Goal: Information Seeking & Learning: Learn about a topic

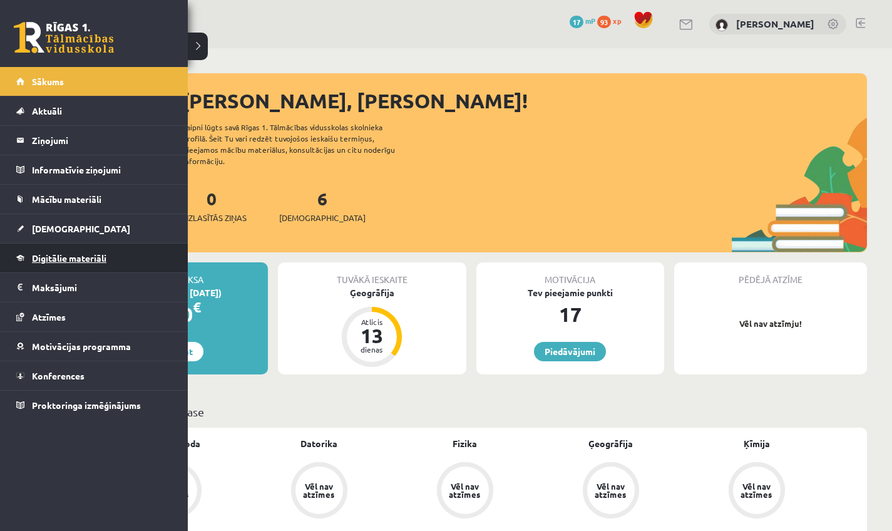
click at [61, 255] on span "Digitālie materiāli" at bounding box center [69, 257] width 74 height 11
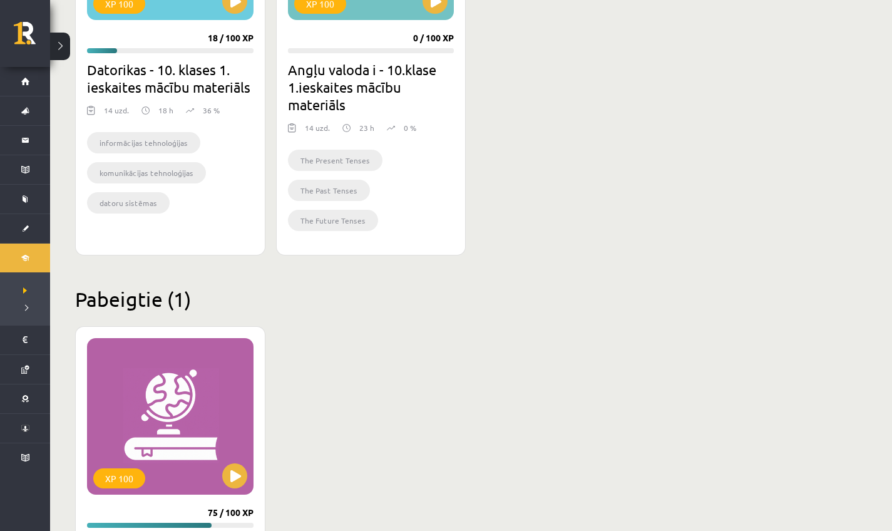
scroll to position [583, 0]
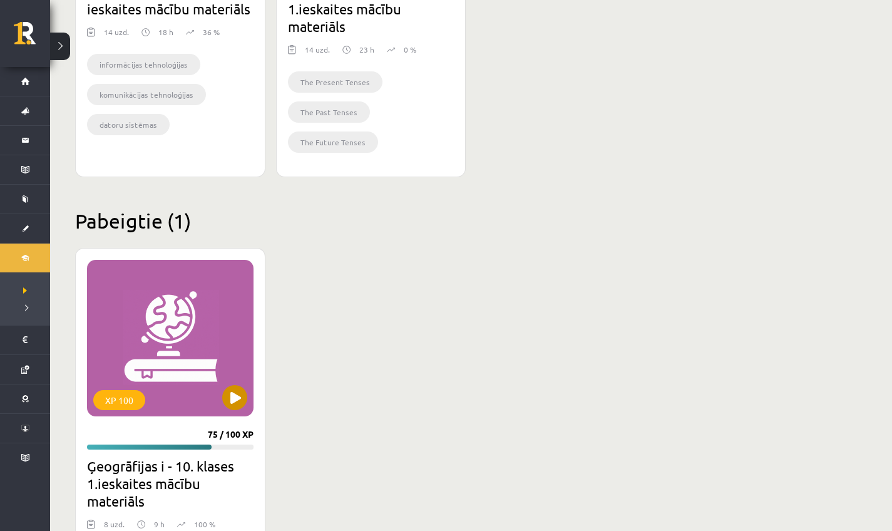
click at [233, 396] on button at bounding box center [234, 397] width 25 height 25
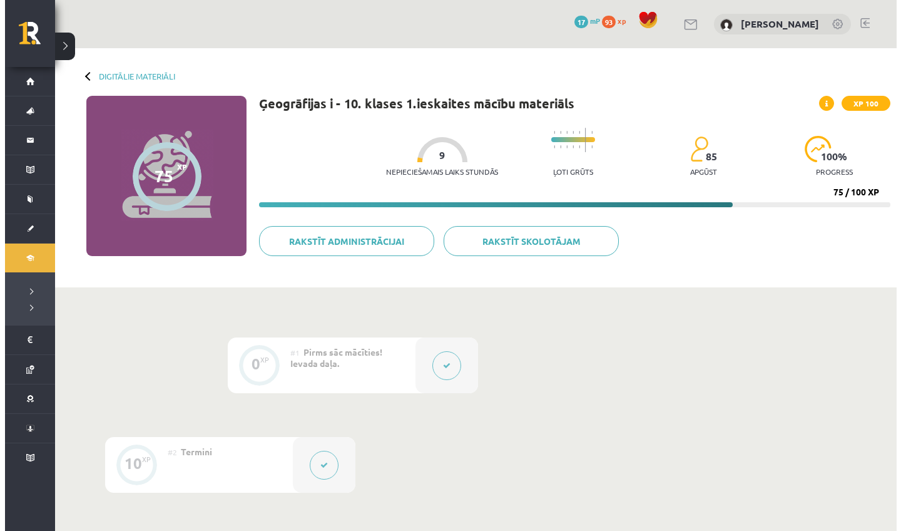
scroll to position [11, 0]
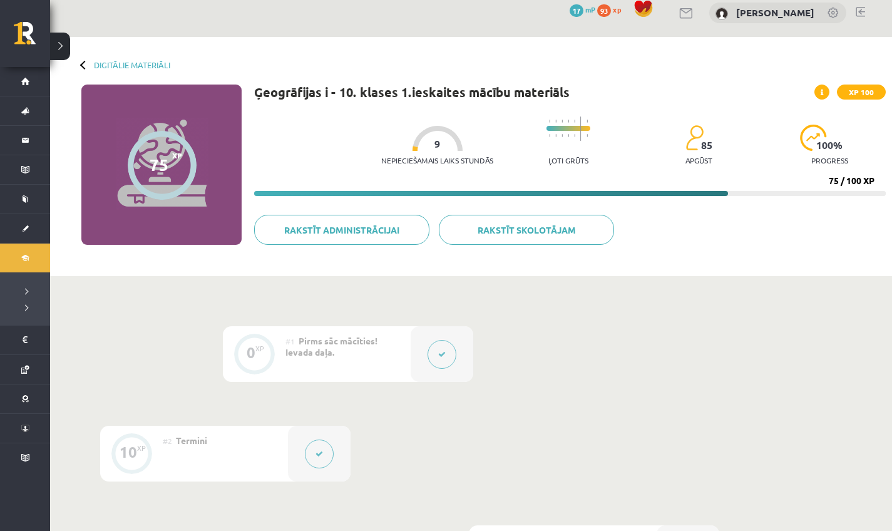
click at [445, 353] on icon at bounding box center [442, 355] width 8 height 8
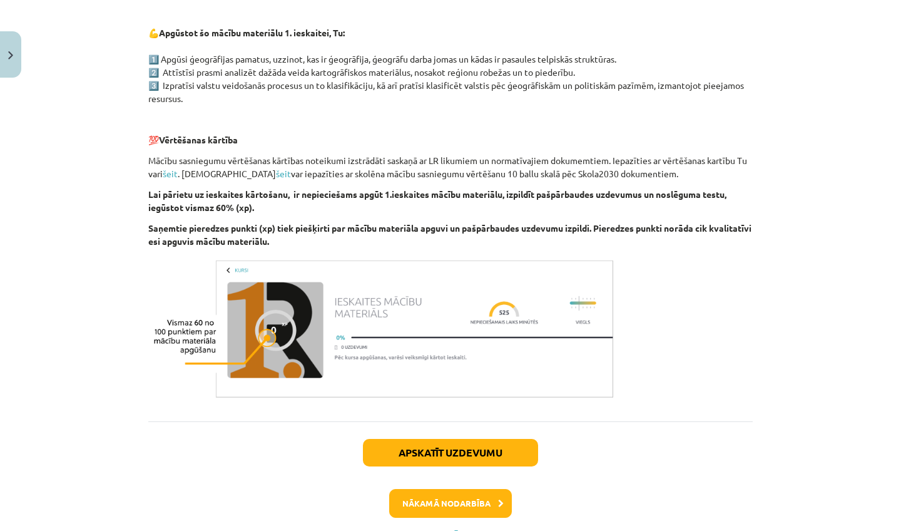
scroll to position [689, 0]
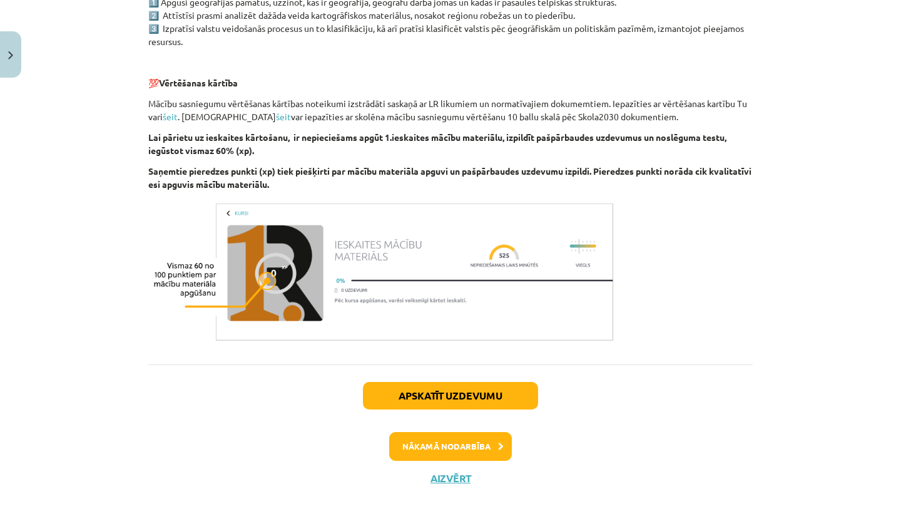
click at [473, 443] on button "Nākamā nodarbība" at bounding box center [450, 446] width 123 height 29
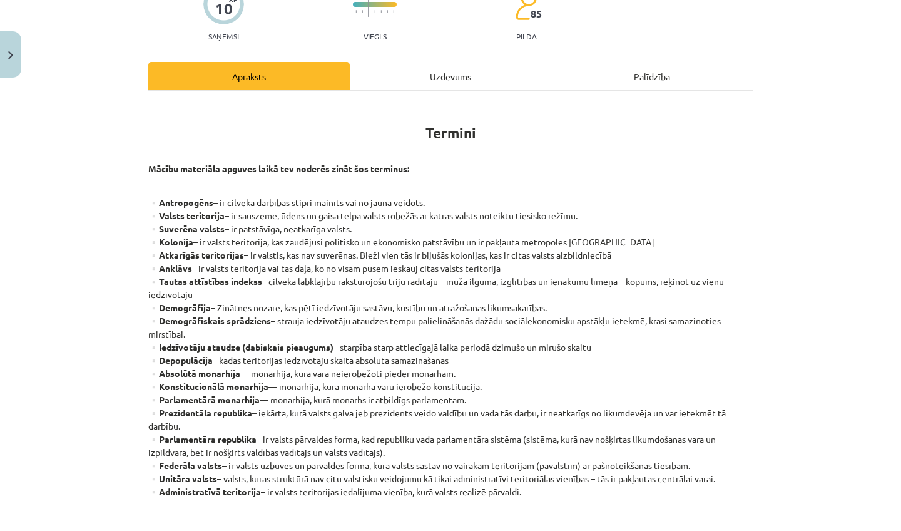
scroll to position [286, 0]
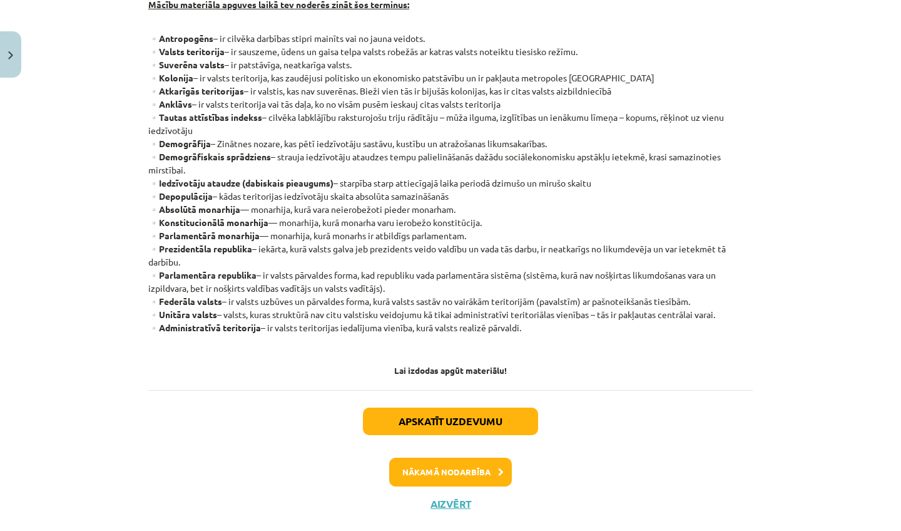
click at [461, 468] on button "Nākamā nodarbība" at bounding box center [450, 472] width 123 height 29
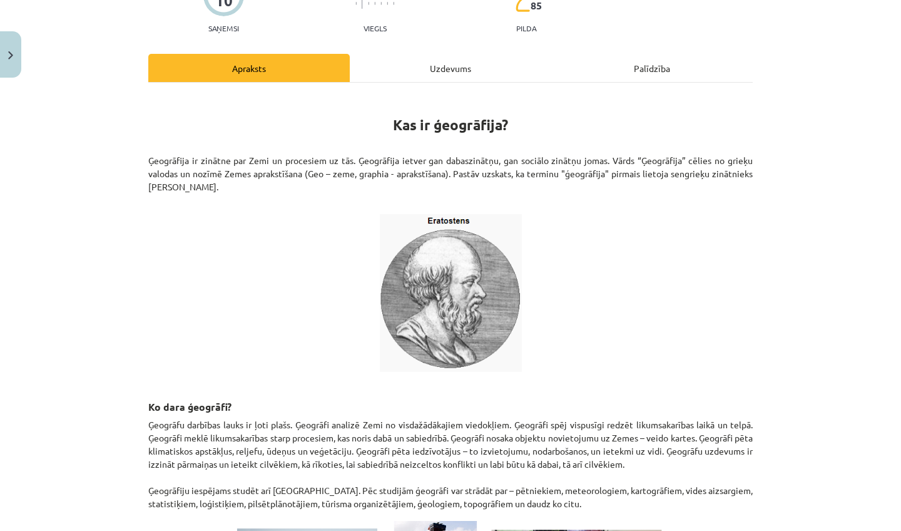
scroll to position [486, 0]
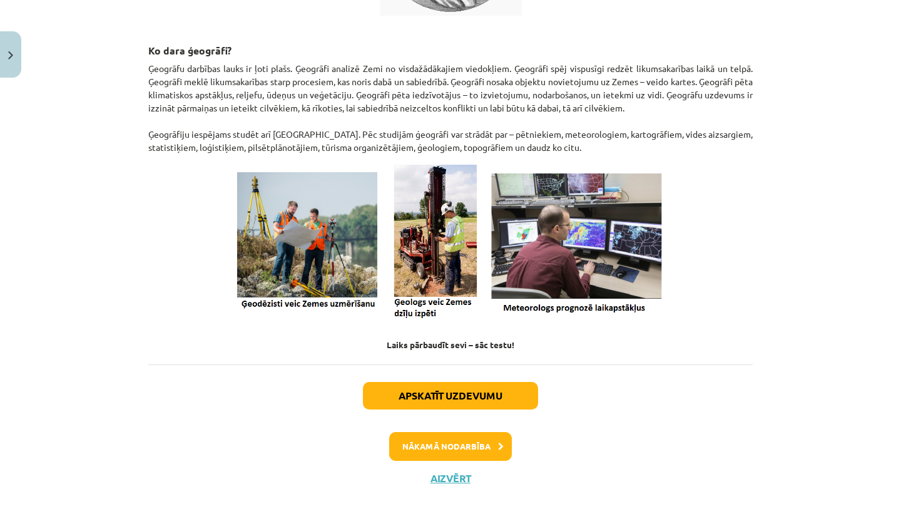
click at [454, 449] on button "Nākamā nodarbība" at bounding box center [450, 446] width 123 height 29
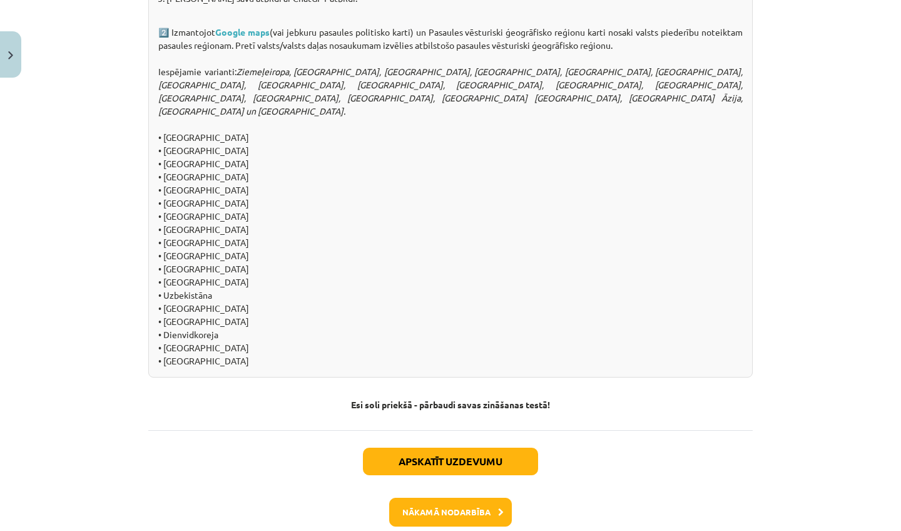
scroll to position [1321, 0]
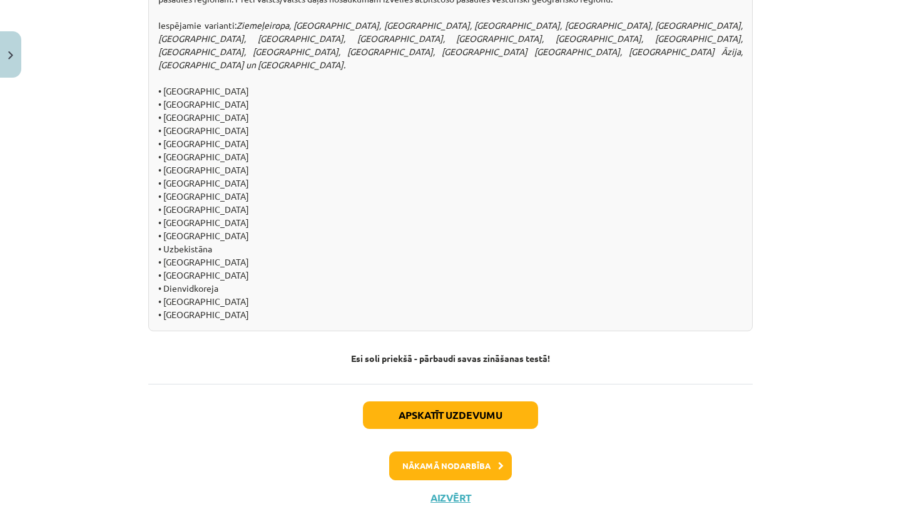
click at [462, 455] on button "Nākamā nodarbība" at bounding box center [450, 465] width 123 height 29
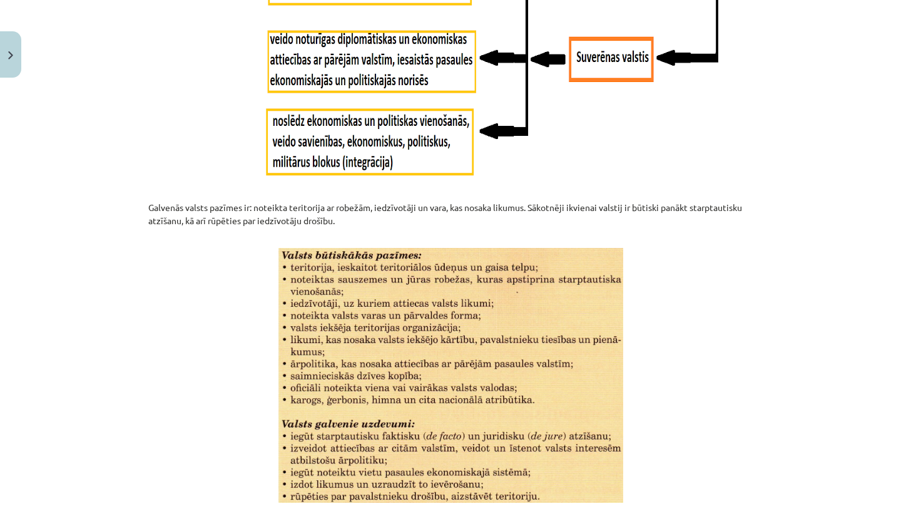
scroll to position [1613, 0]
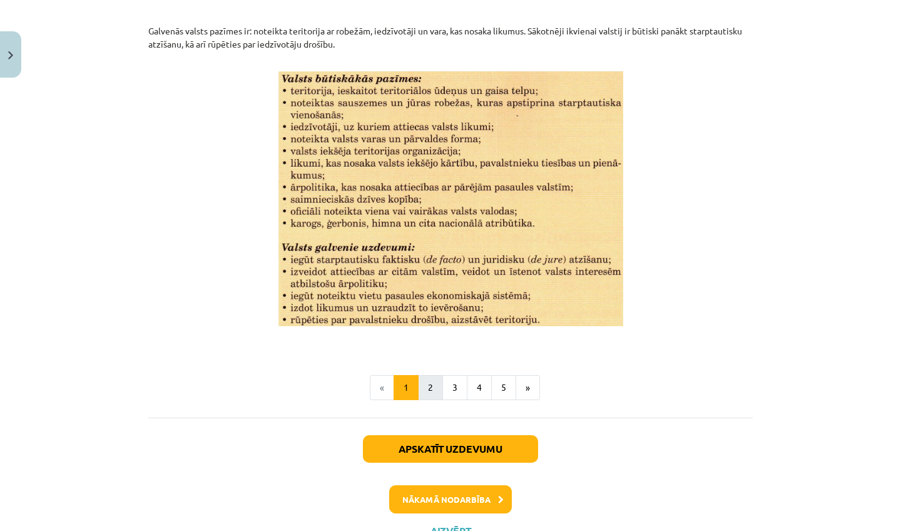
click at [430, 381] on button "2" at bounding box center [430, 387] width 25 height 25
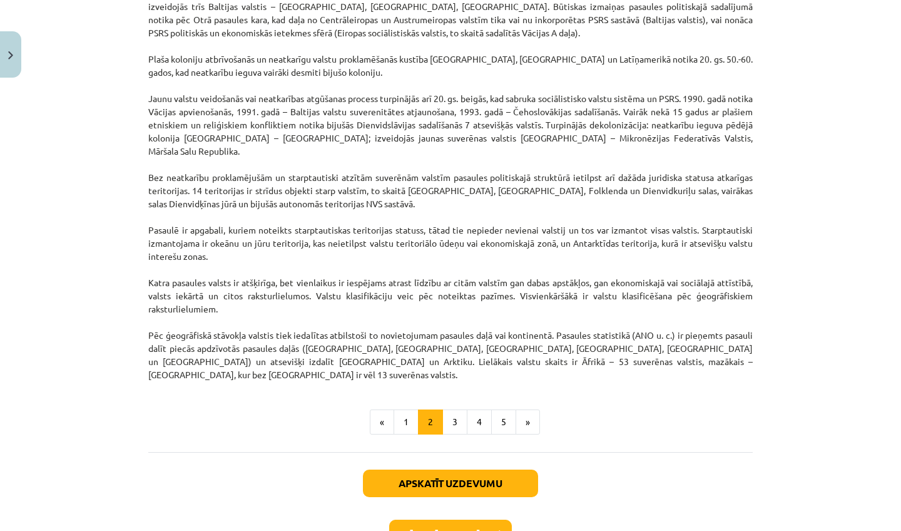
scroll to position [1040, 0]
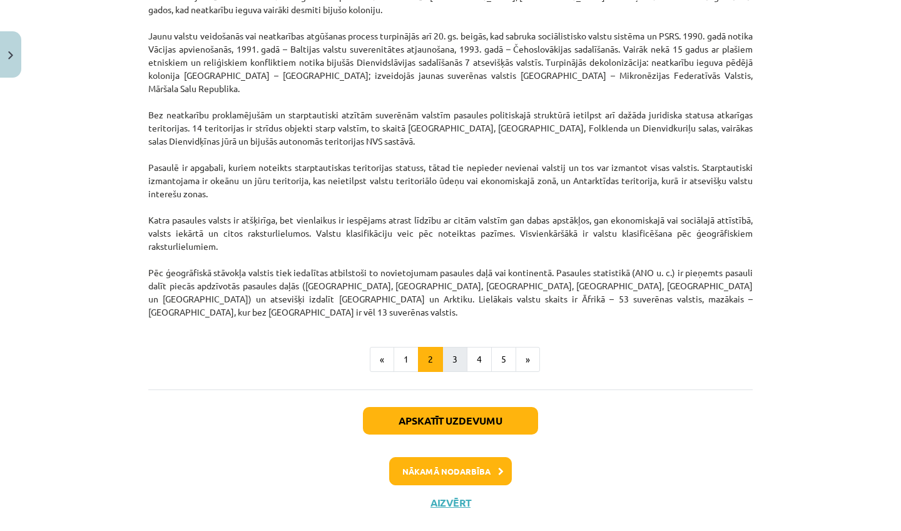
click at [453, 347] on button "3" at bounding box center [455, 359] width 25 height 25
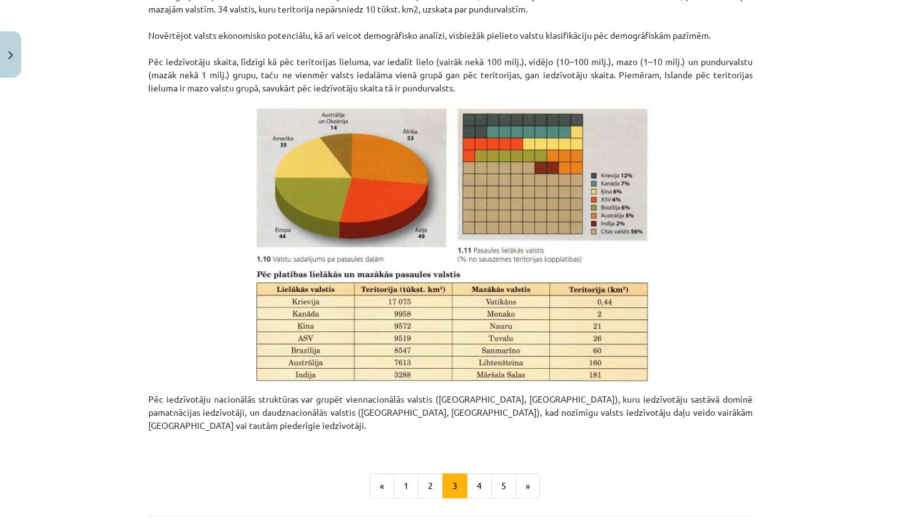
scroll to position [0, 0]
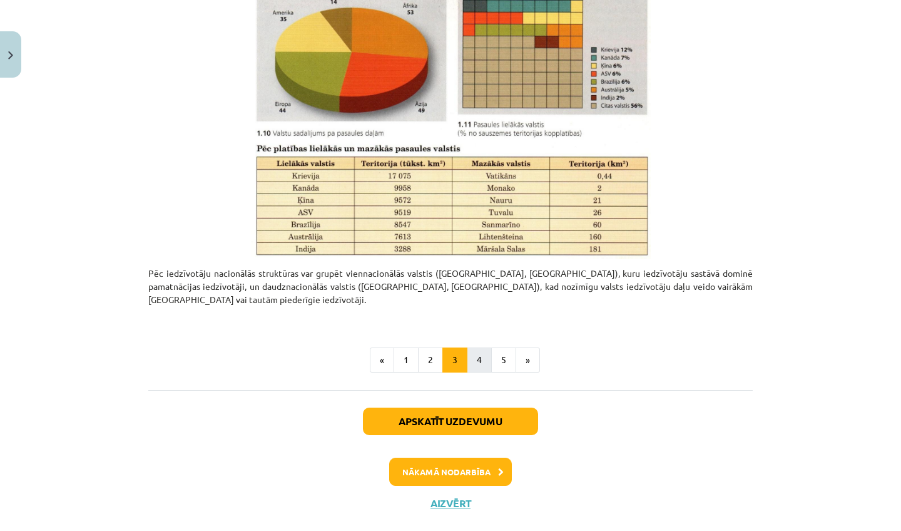
click at [468, 347] on button "4" at bounding box center [479, 359] width 25 height 25
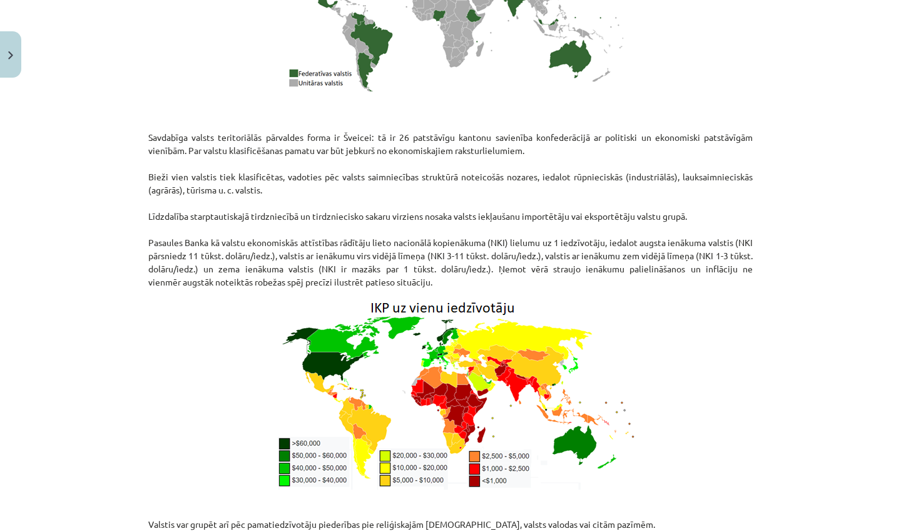
scroll to position [1460, 0]
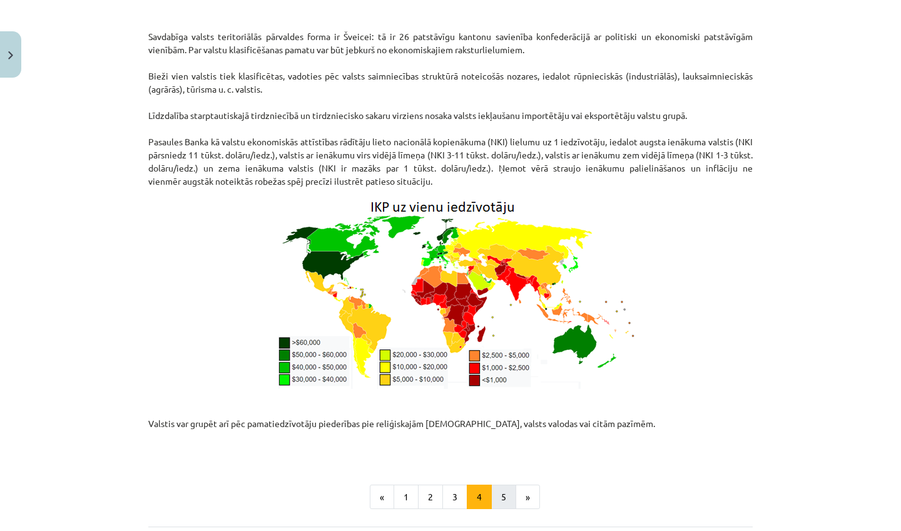
click at [492, 484] on button "5" at bounding box center [503, 496] width 25 height 25
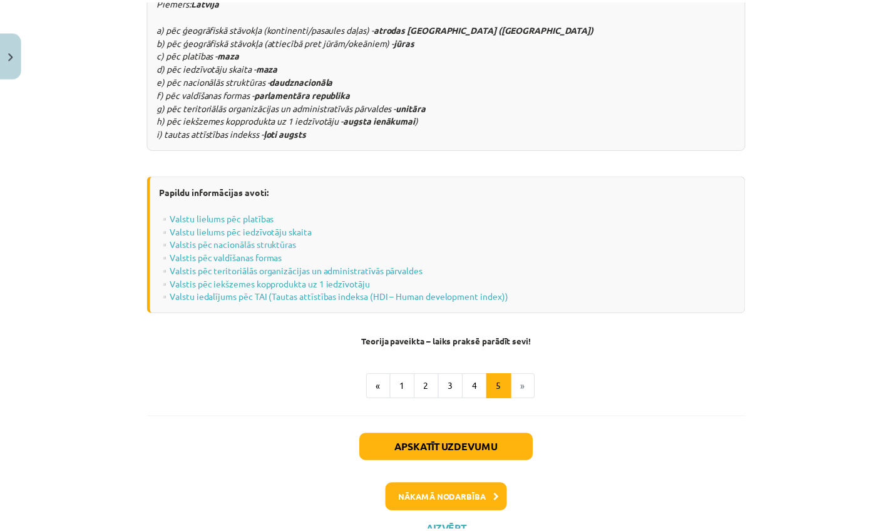
scroll to position [1575, 0]
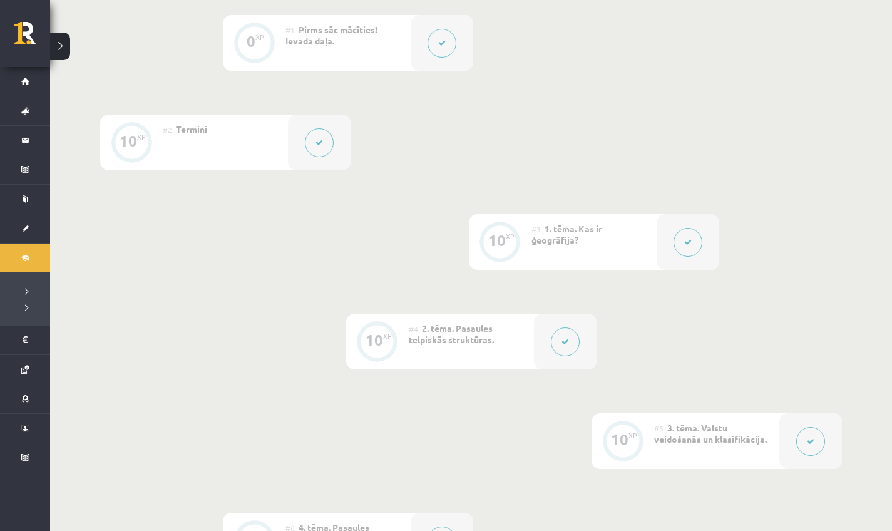
scroll to position [0, 0]
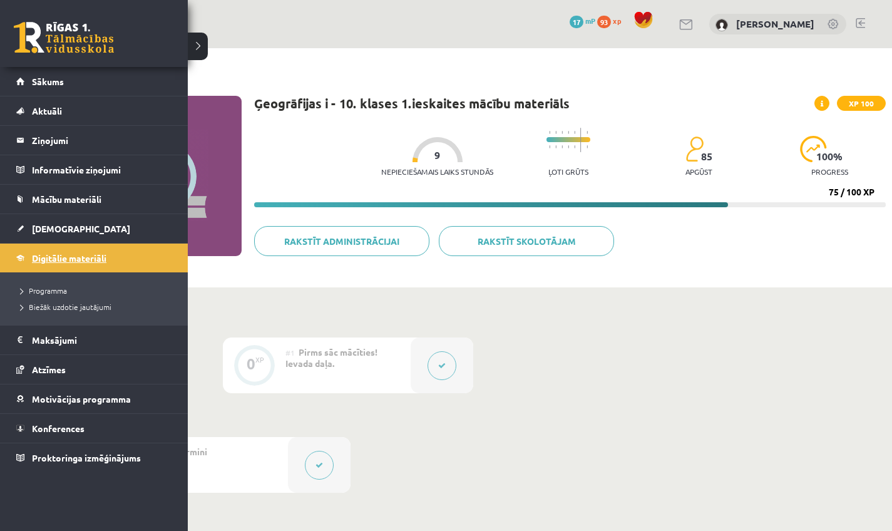
click at [68, 271] on link "Digitālie materiāli" at bounding box center [94, 257] width 156 height 29
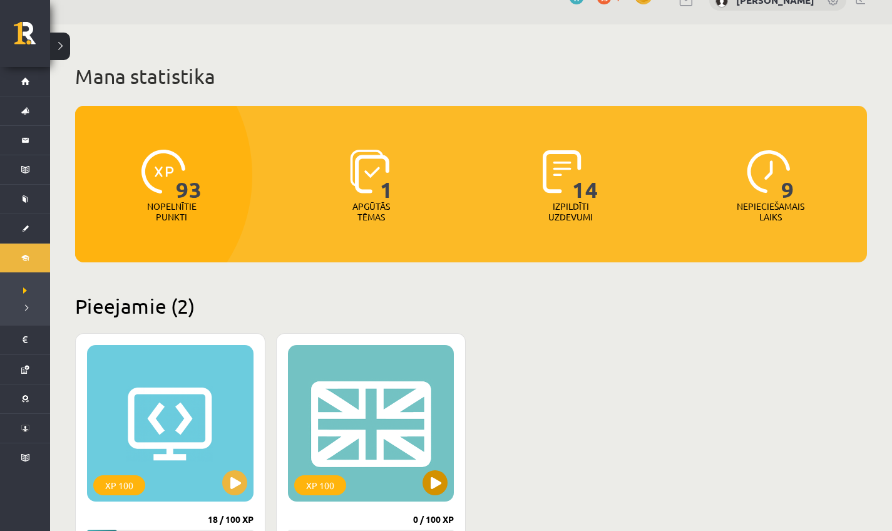
scroll to position [130, 0]
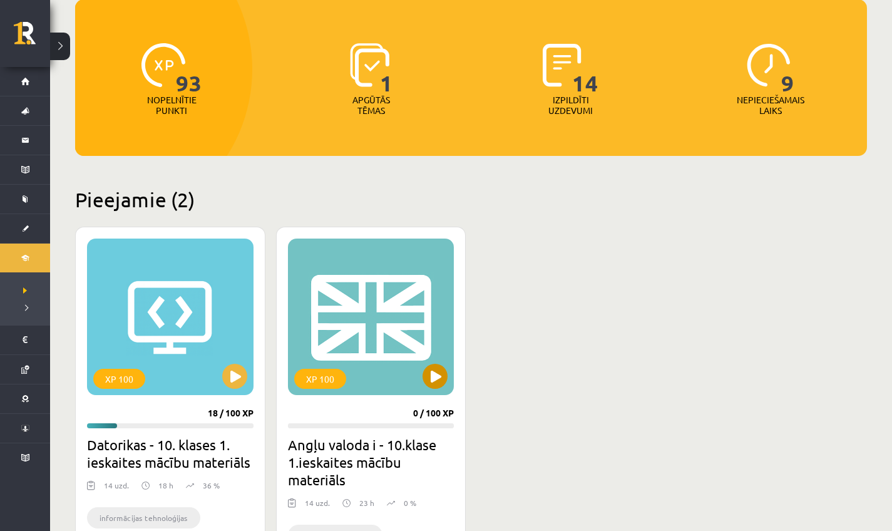
click at [438, 359] on div "XP 100" at bounding box center [371, 316] width 166 height 156
click at [421, 381] on div "XP 100" at bounding box center [371, 316] width 166 height 156
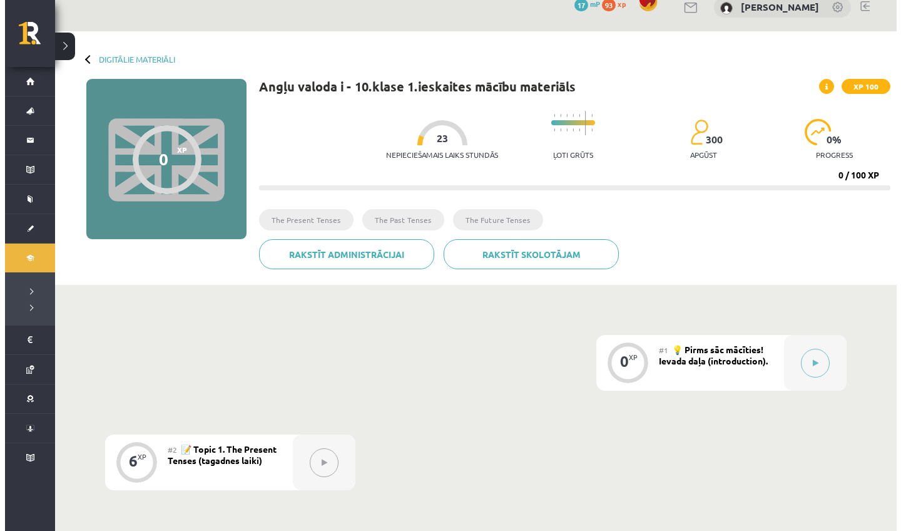
scroll to position [35, 0]
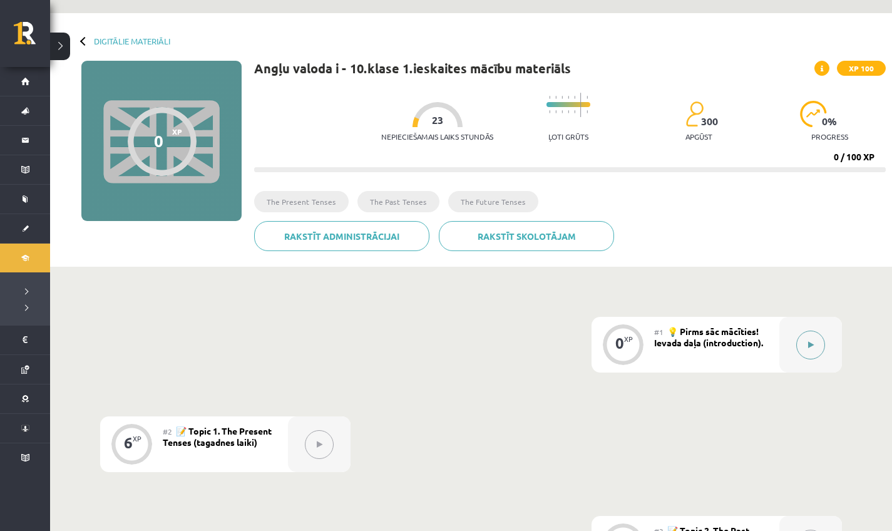
click at [818, 335] on button at bounding box center [810, 344] width 29 height 29
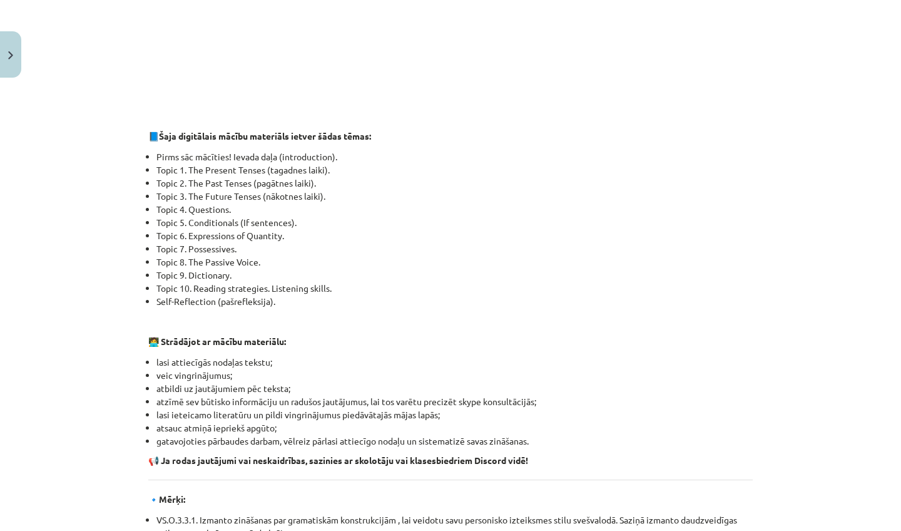
scroll to position [79, 0]
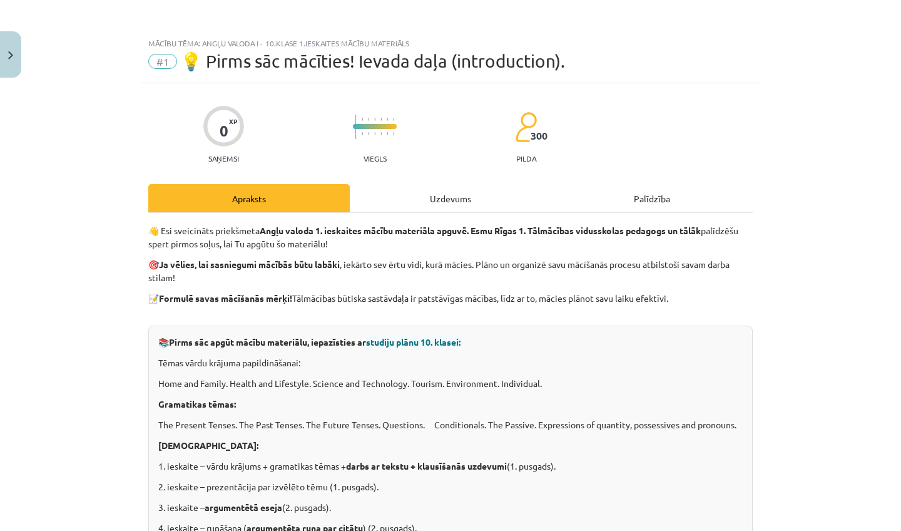
click at [436, 188] on div "Uzdevums" at bounding box center [451, 198] width 202 height 28
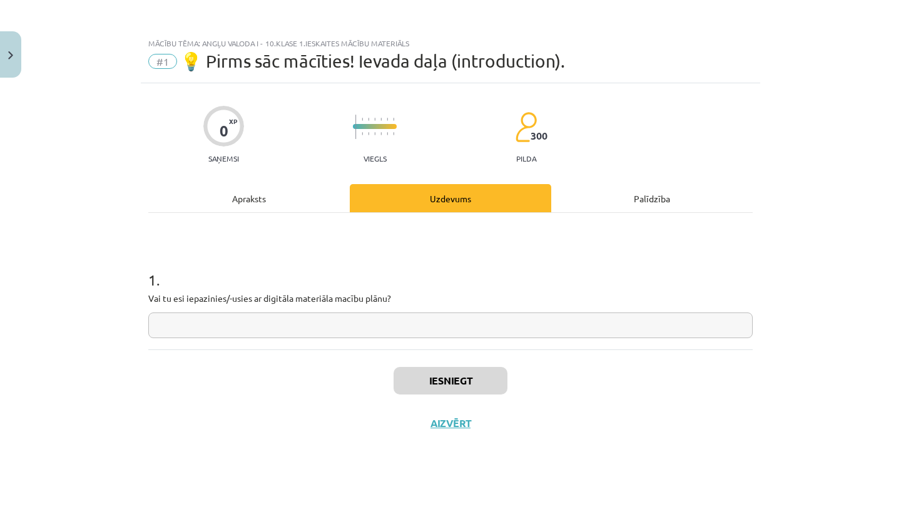
scroll to position [0, 0]
click at [242, 187] on div "Apraksts" at bounding box center [249, 198] width 202 height 28
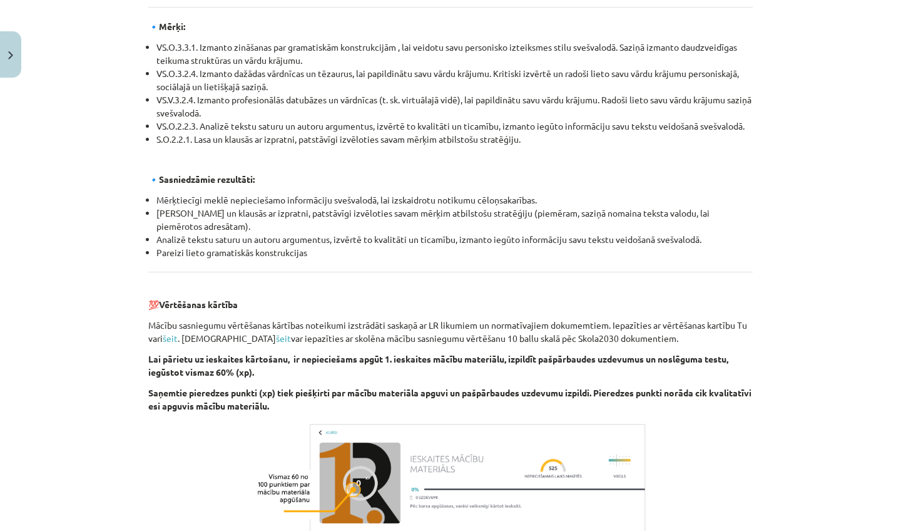
scroll to position [1354, 0]
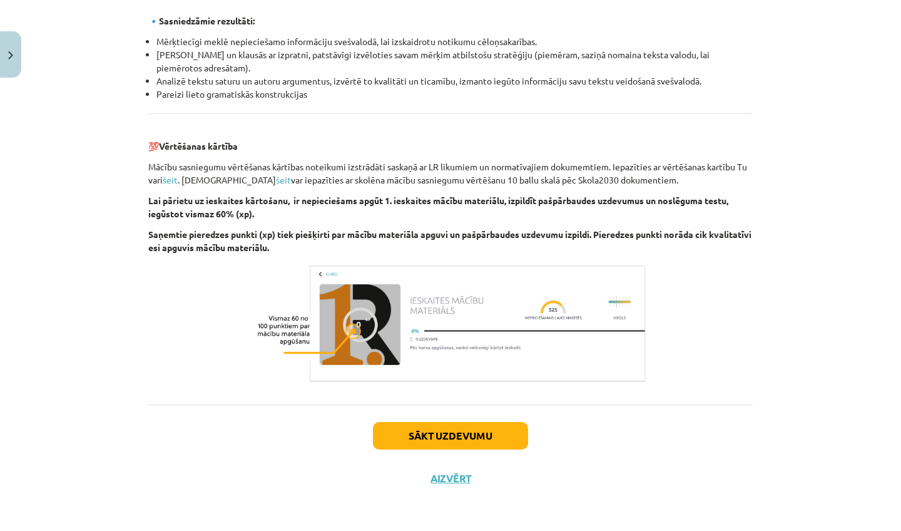
click at [450, 431] on button "Sākt uzdevumu" at bounding box center [450, 436] width 155 height 28
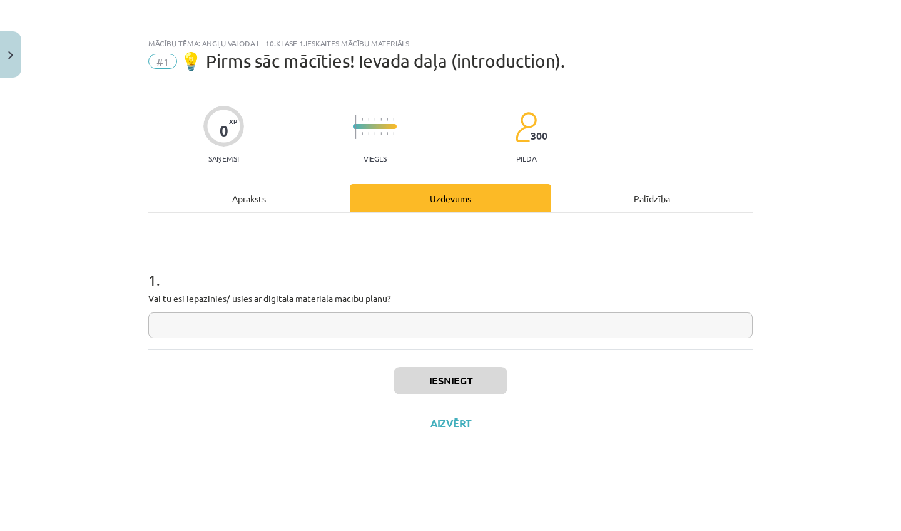
scroll to position [0, 0]
click at [410, 330] on input "text" at bounding box center [450, 325] width 605 height 26
type input "**"
click at [438, 384] on button "Iesniegt" at bounding box center [451, 381] width 114 height 28
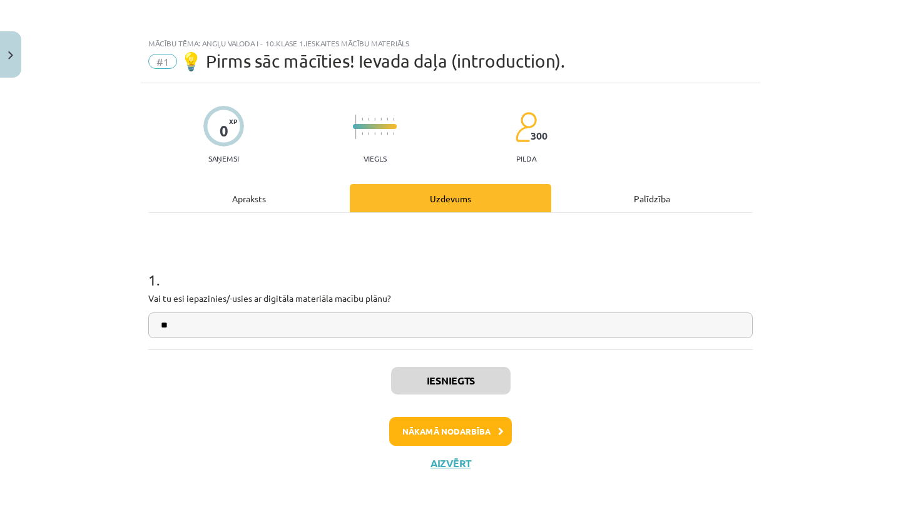
click at [484, 428] on button "Nākamā nodarbība" at bounding box center [450, 431] width 123 height 29
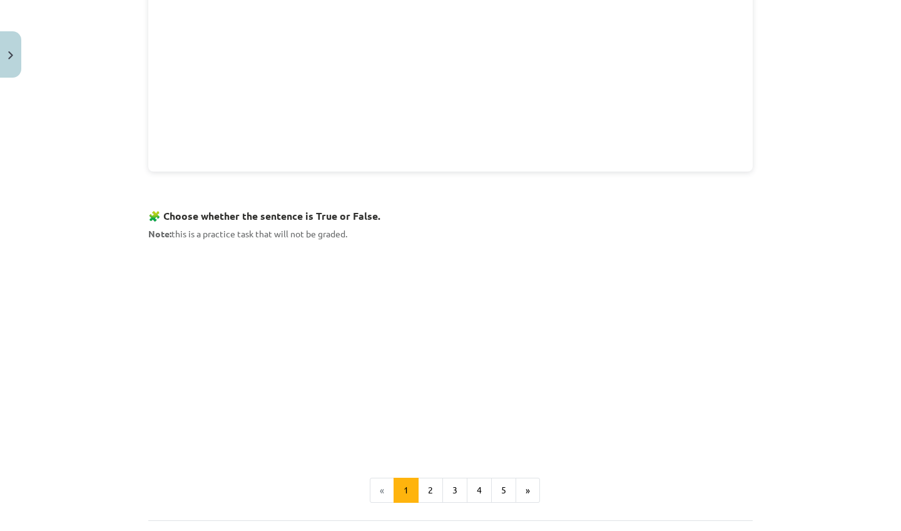
scroll to position [671, 0]
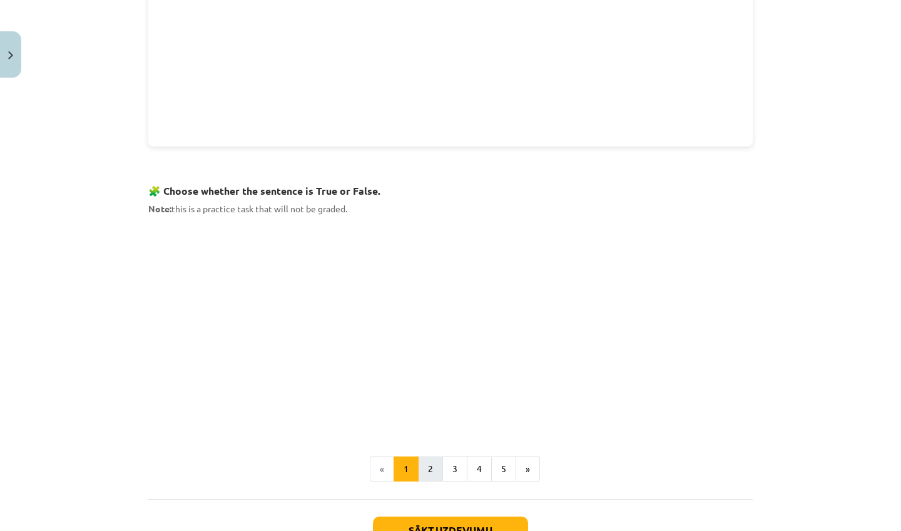
click at [425, 459] on button "2" at bounding box center [430, 468] width 25 height 25
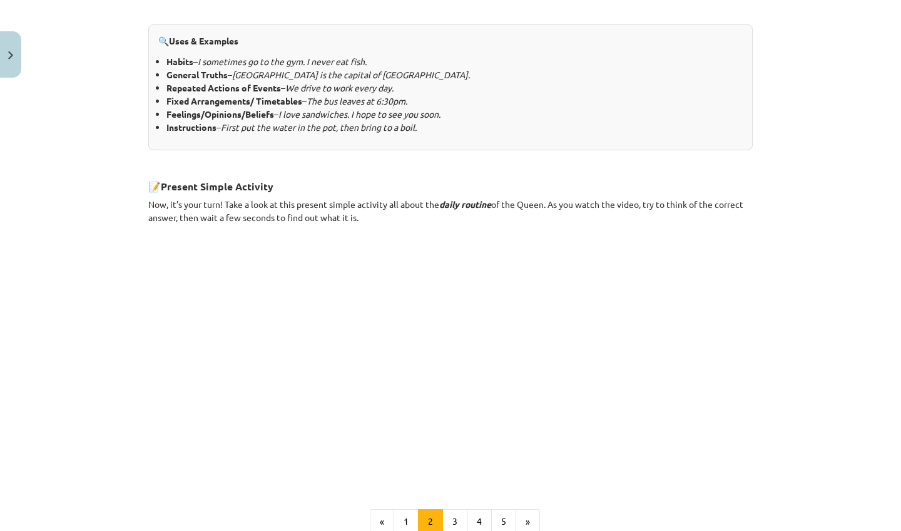
scroll to position [703, 0]
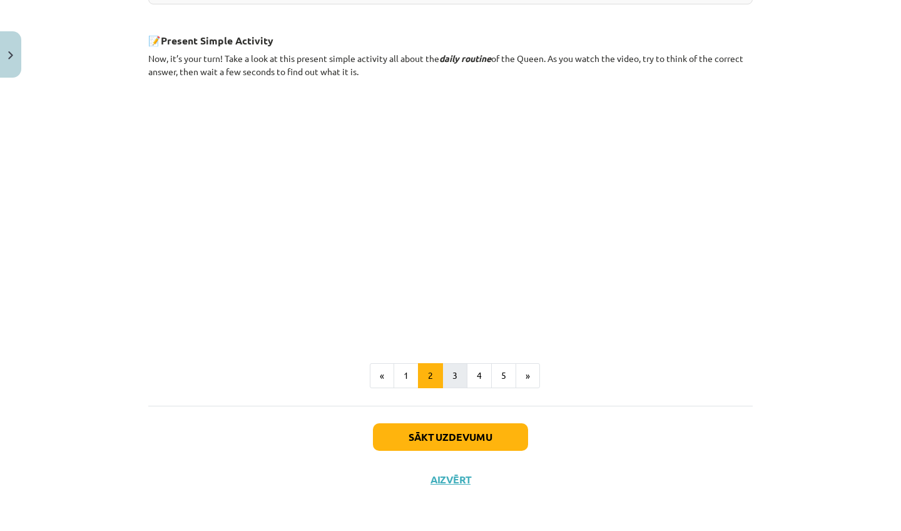
click at [444, 372] on button "3" at bounding box center [455, 375] width 25 height 25
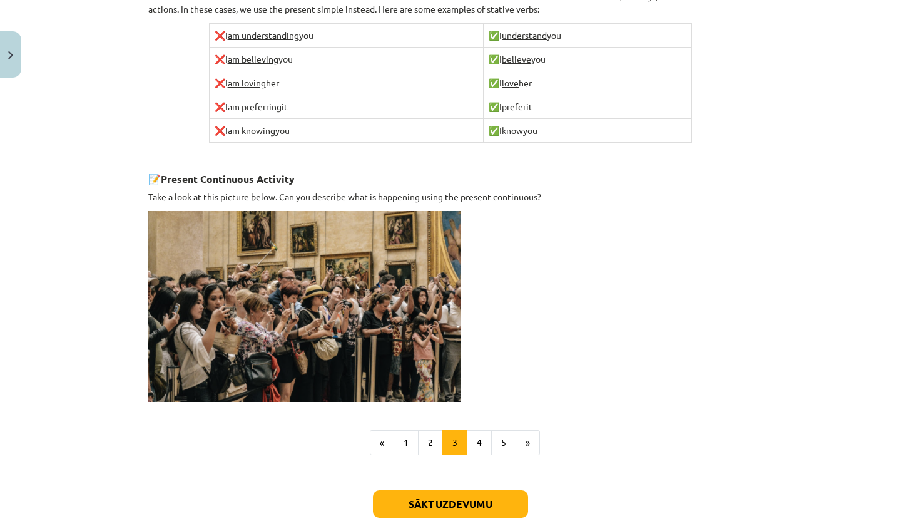
scroll to position [735, 0]
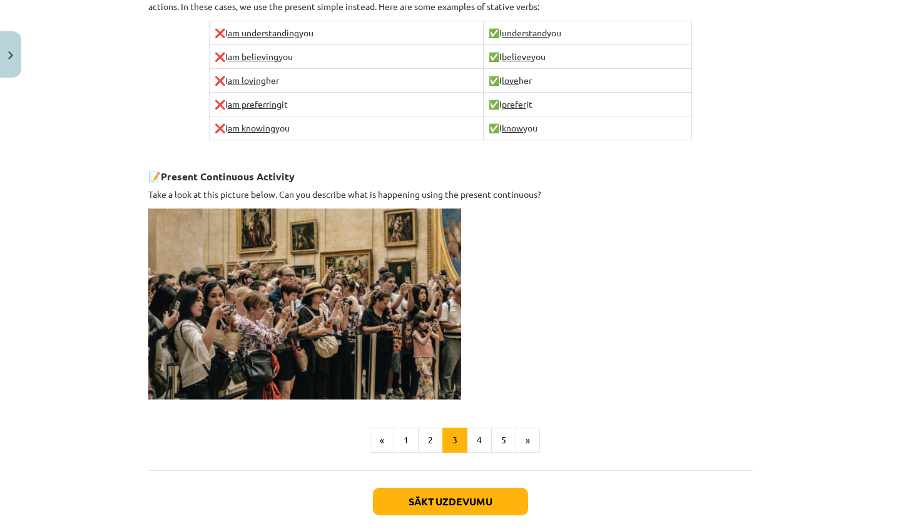
click at [449, 489] on button "Sākt uzdevumu" at bounding box center [450, 502] width 155 height 28
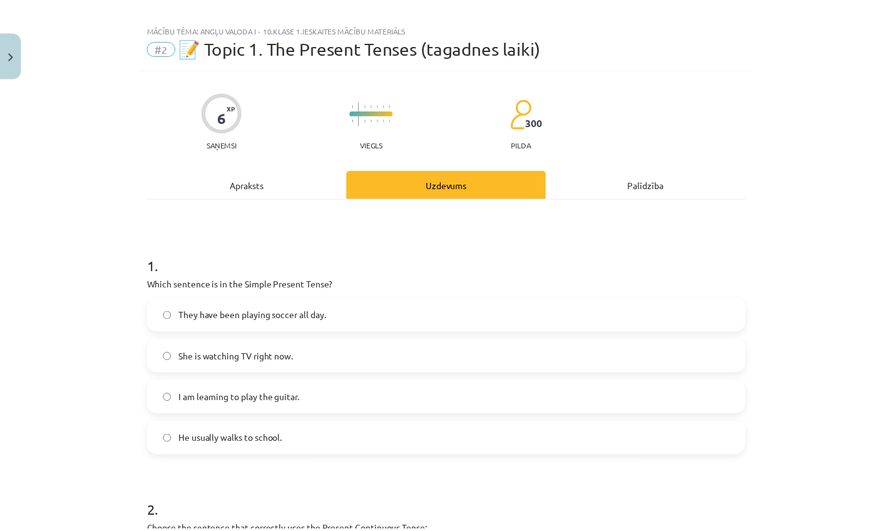
scroll to position [0, 0]
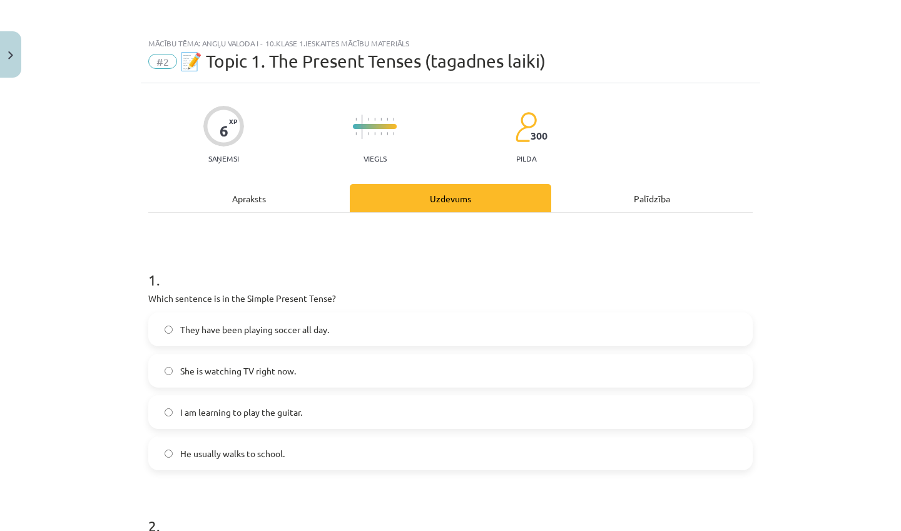
click at [10, 49] on button "Close" at bounding box center [10, 54] width 21 height 46
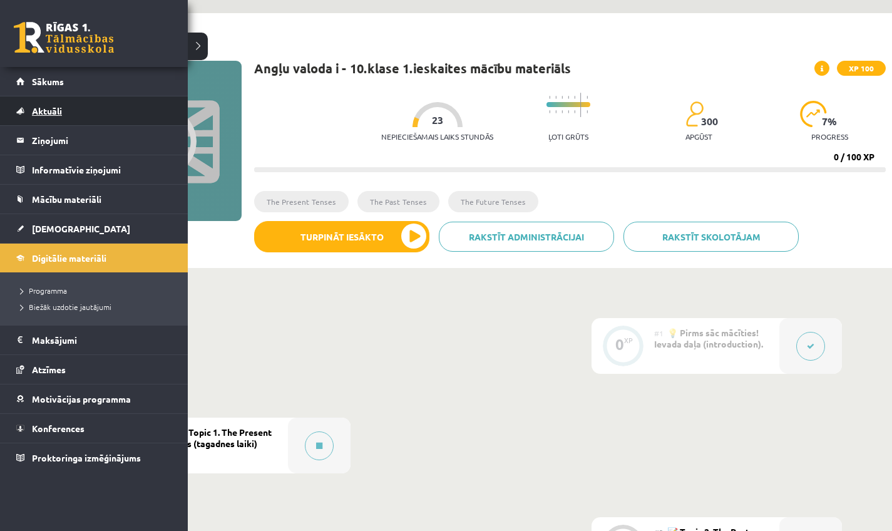
click at [51, 98] on link "Aktuāli" at bounding box center [94, 110] width 156 height 29
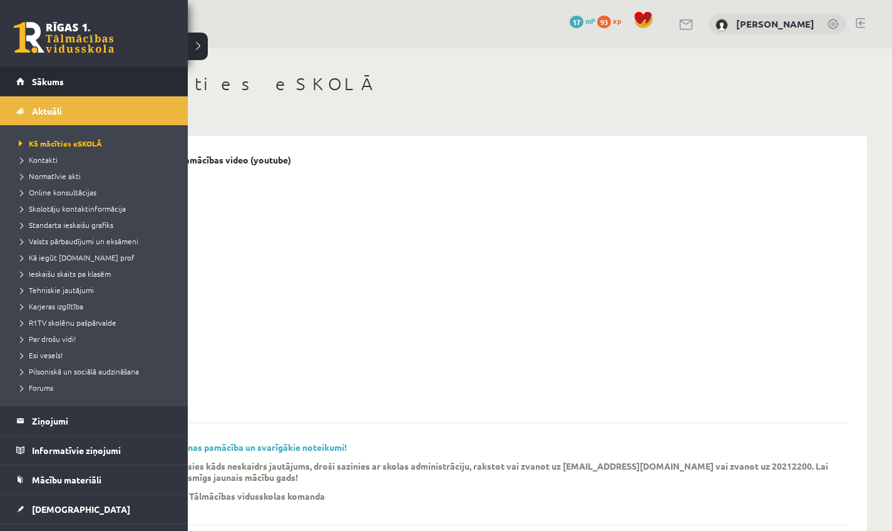
click at [13, 75] on li "Sākums" at bounding box center [94, 81] width 188 height 29
click at [18, 80] on link "Sākums" at bounding box center [94, 81] width 156 height 29
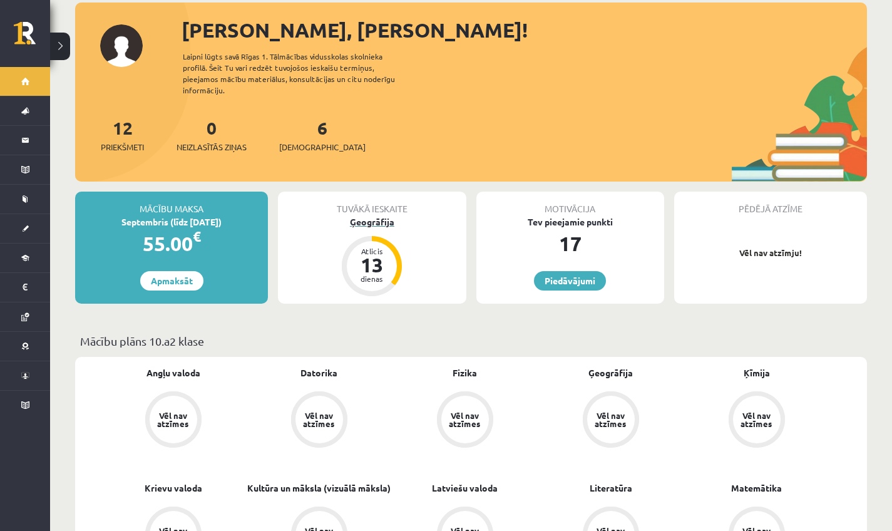
scroll to position [73, 0]
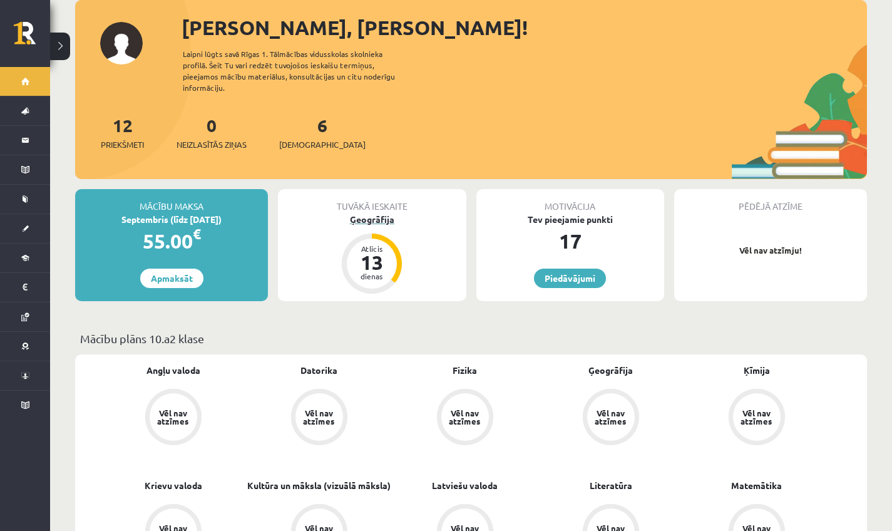
click at [380, 213] on div "Ģeogrāfija" at bounding box center [372, 219] width 188 height 13
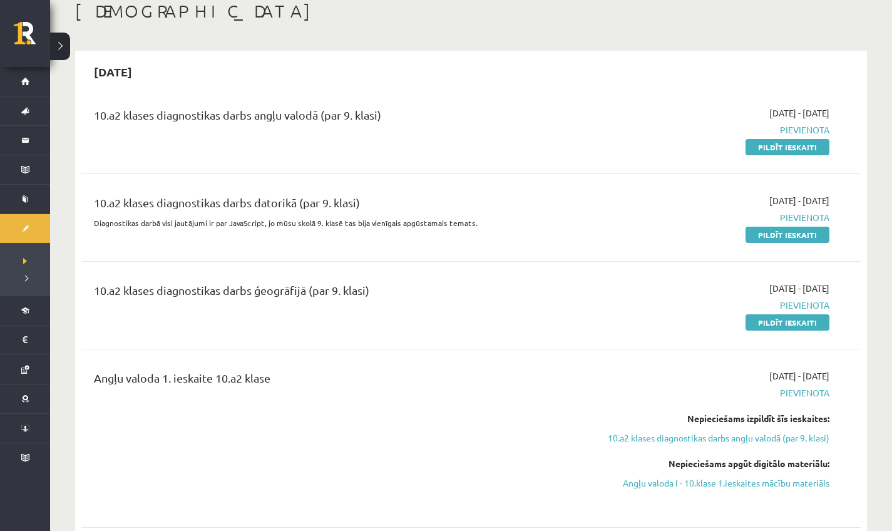
scroll to position [136, 0]
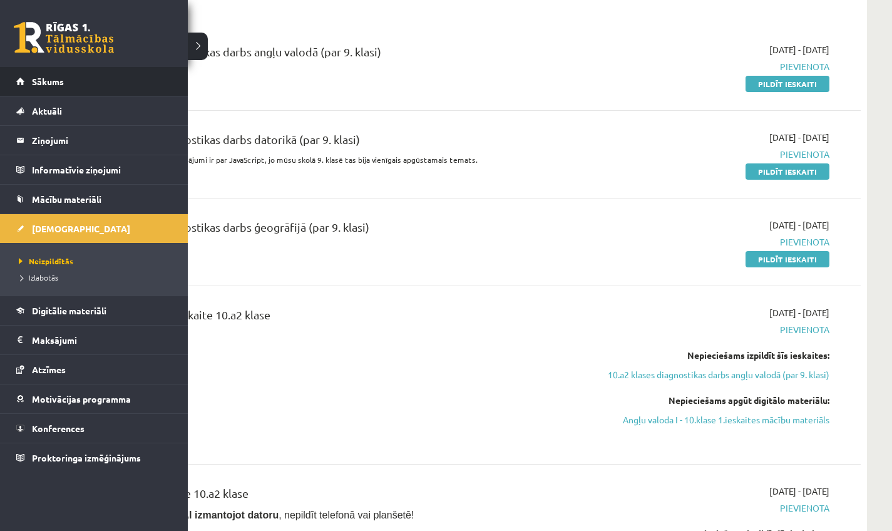
click at [4, 78] on li "Sākums" at bounding box center [94, 81] width 188 height 29
